Goal: Check status: Check status

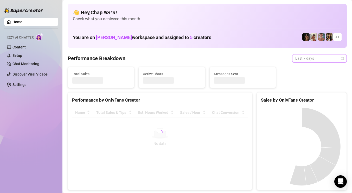
click at [320, 59] on span "Last 7 days" at bounding box center [320, 58] width 48 height 8
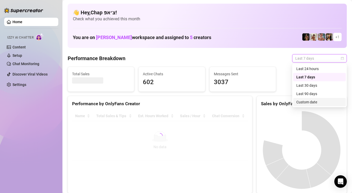
click at [313, 101] on div "Custom date" at bounding box center [320, 102] width 46 height 6
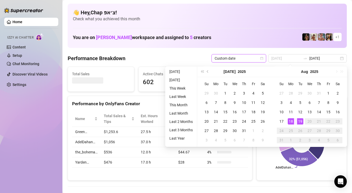
type input "[DATE]"
click at [297, 121] on div "19" at bounding box center [300, 121] width 6 height 6
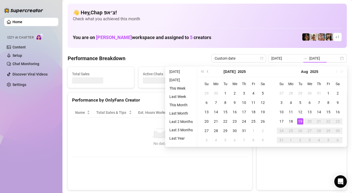
type input "[DATE]"
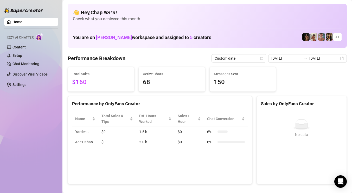
click at [85, 81] on span "$160" at bounding box center [101, 82] width 58 height 10
